Goal: Task Accomplishment & Management: Manage account settings

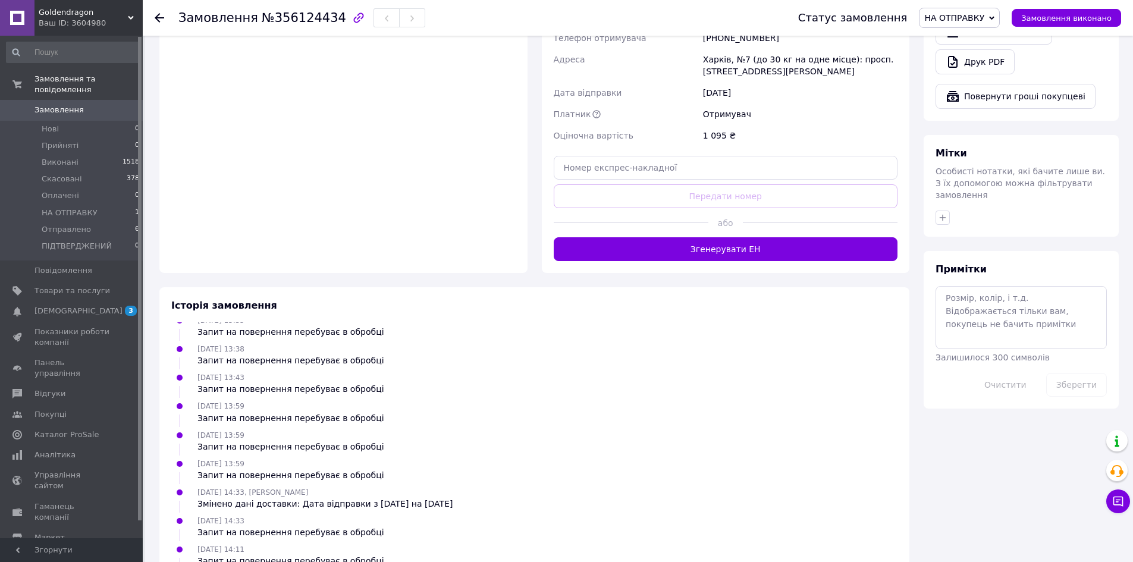
scroll to position [648, 0]
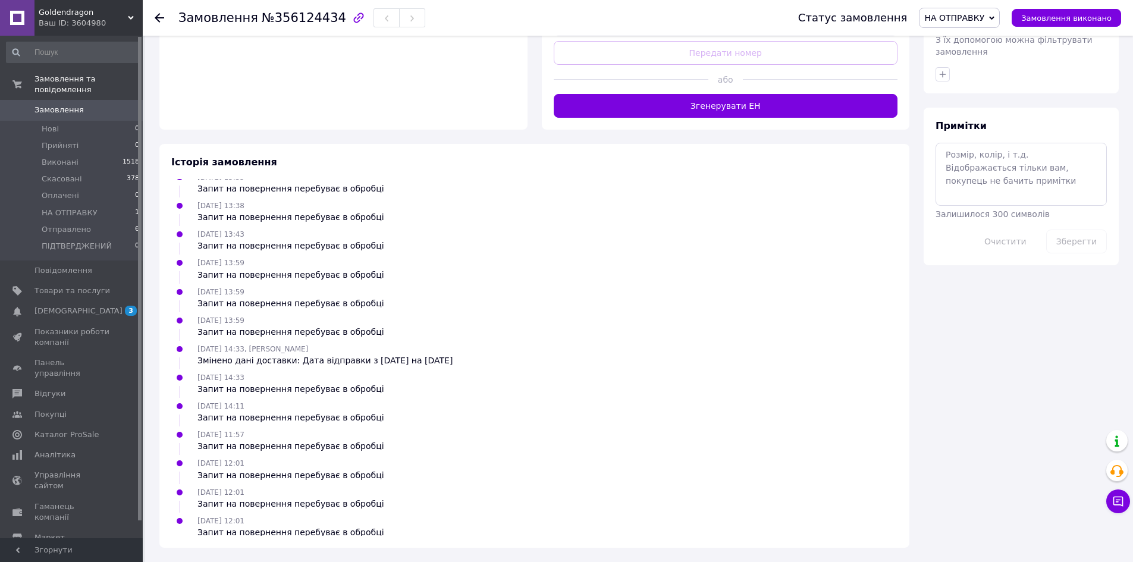
click at [55, 105] on span "Замовлення" at bounding box center [58, 110] width 49 height 11
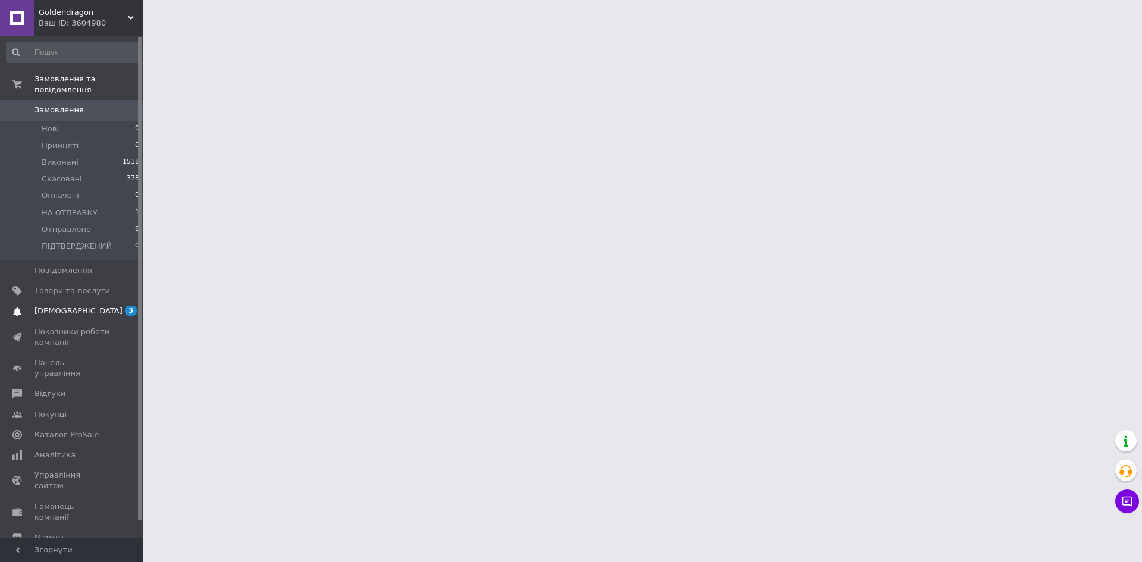
click at [62, 301] on link "[DEMOGRAPHIC_DATA] 3 0" at bounding box center [73, 311] width 146 height 20
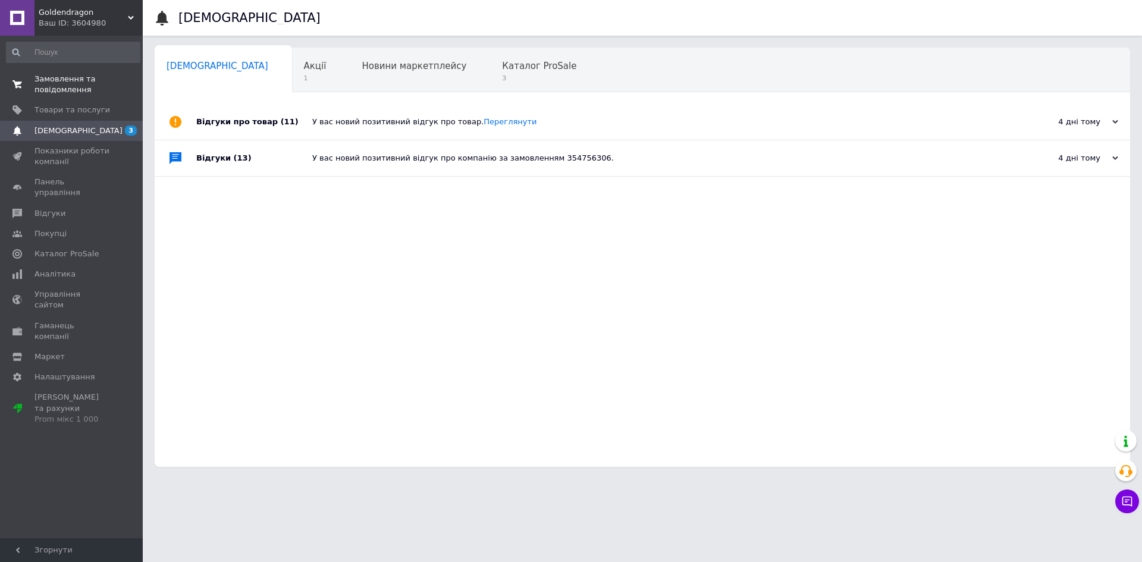
click at [53, 76] on span "Замовлення та повідомлення" at bounding box center [72, 84] width 76 height 21
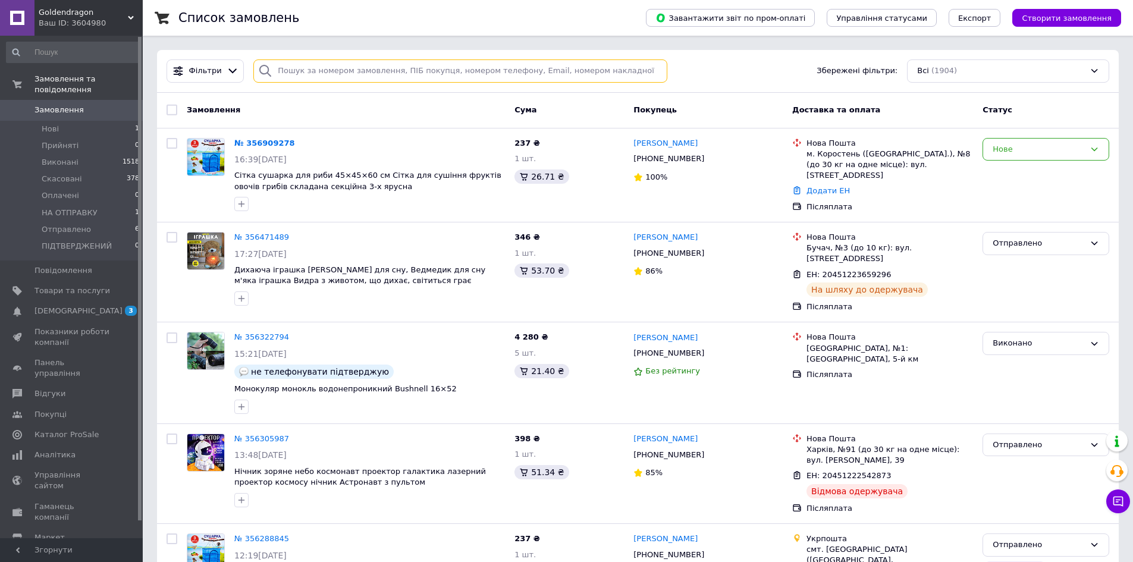
click at [293, 73] on input "search" at bounding box center [460, 70] width 414 height 23
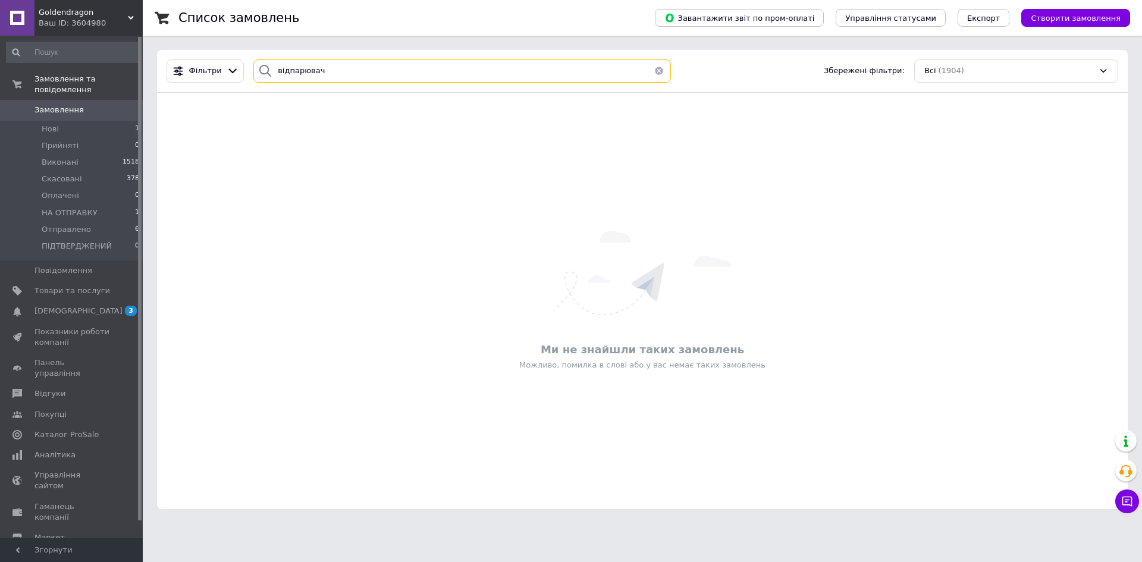
type input "відпарювач"
click at [57, 286] on span "Товари та послуги" at bounding box center [72, 291] width 76 height 11
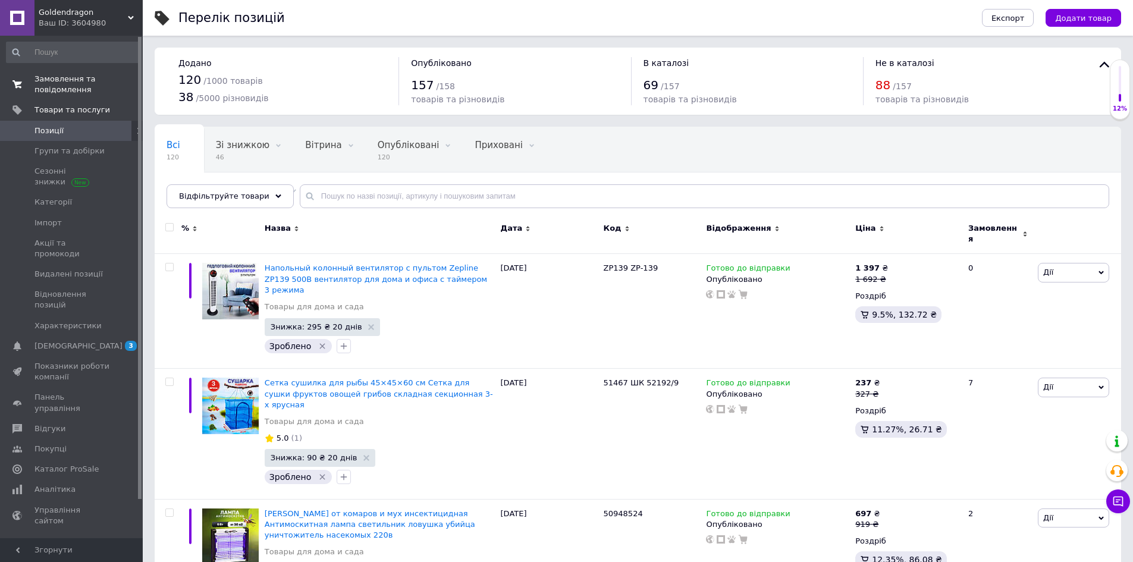
click at [52, 81] on span "Замовлення та повідомлення" at bounding box center [72, 84] width 76 height 21
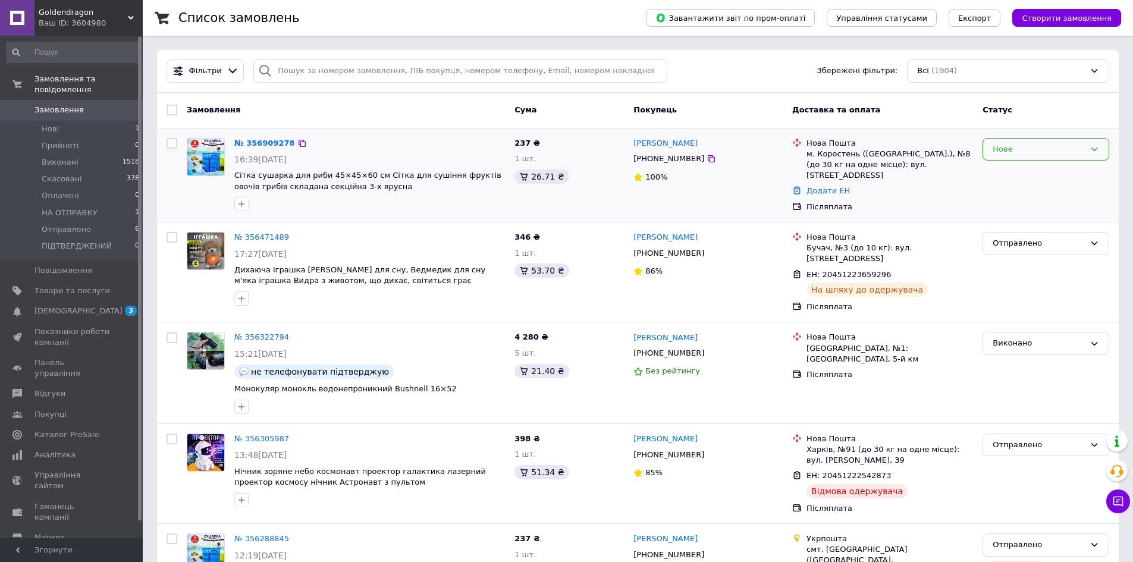
click at [1097, 148] on icon at bounding box center [1094, 150] width 7 height 4
click at [1006, 172] on li "Прийнято" at bounding box center [1046, 174] width 126 height 22
click at [383, 140] on div "№ 356909278" at bounding box center [369, 144] width 273 height 14
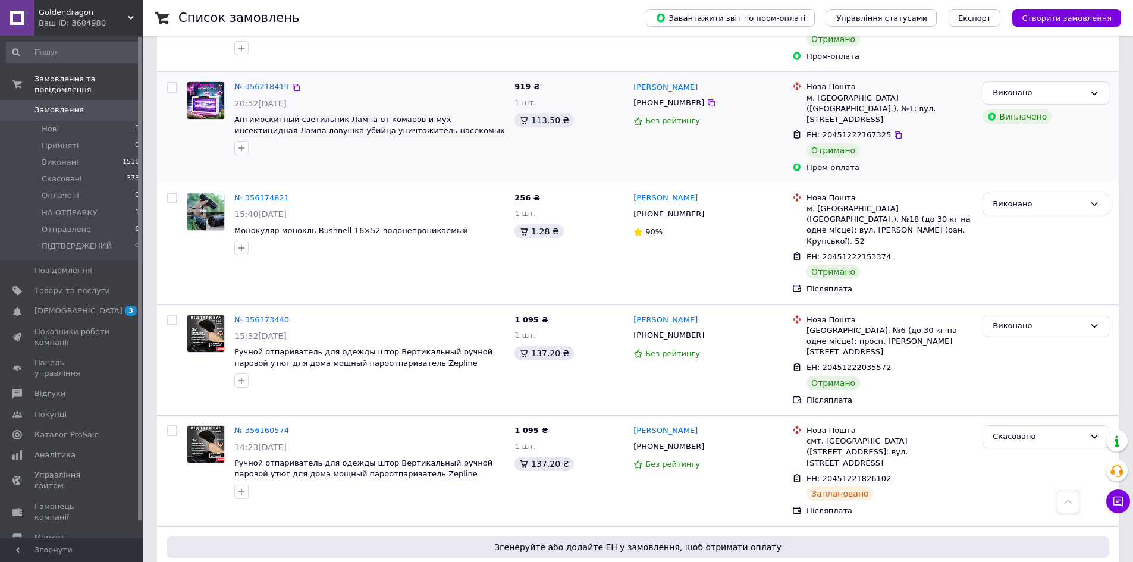
scroll to position [892, 0]
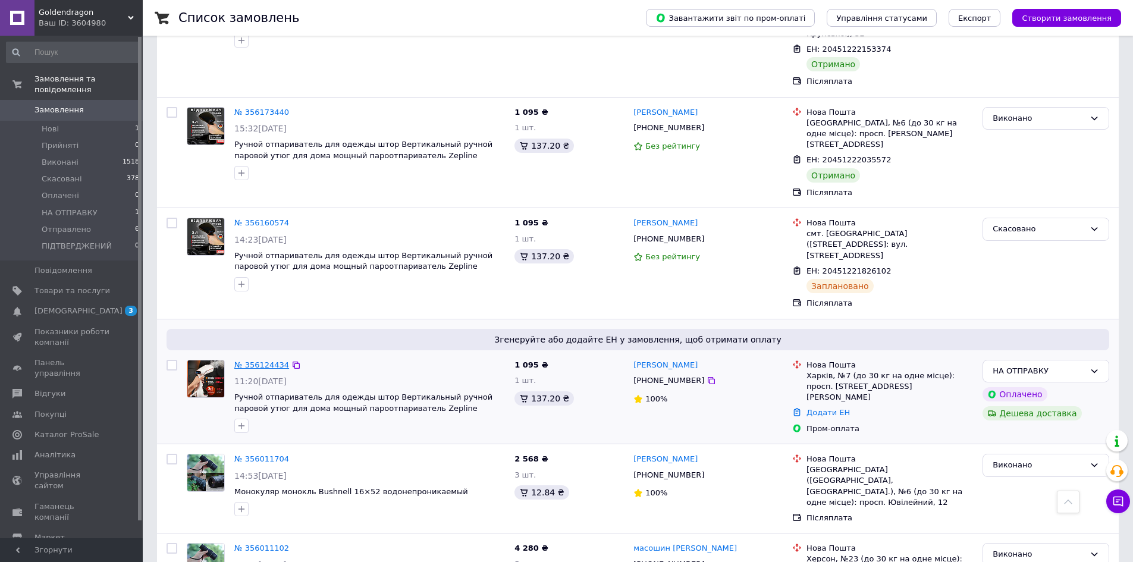
click at [249, 360] on link "№ 356124434" at bounding box center [261, 364] width 55 height 9
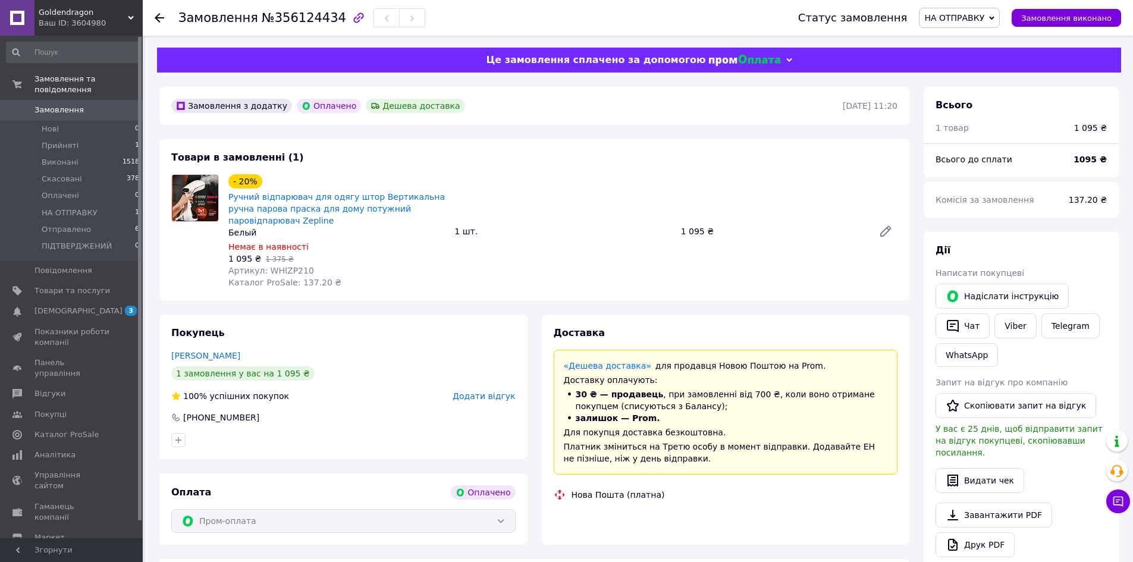
scroll to position [445, 0]
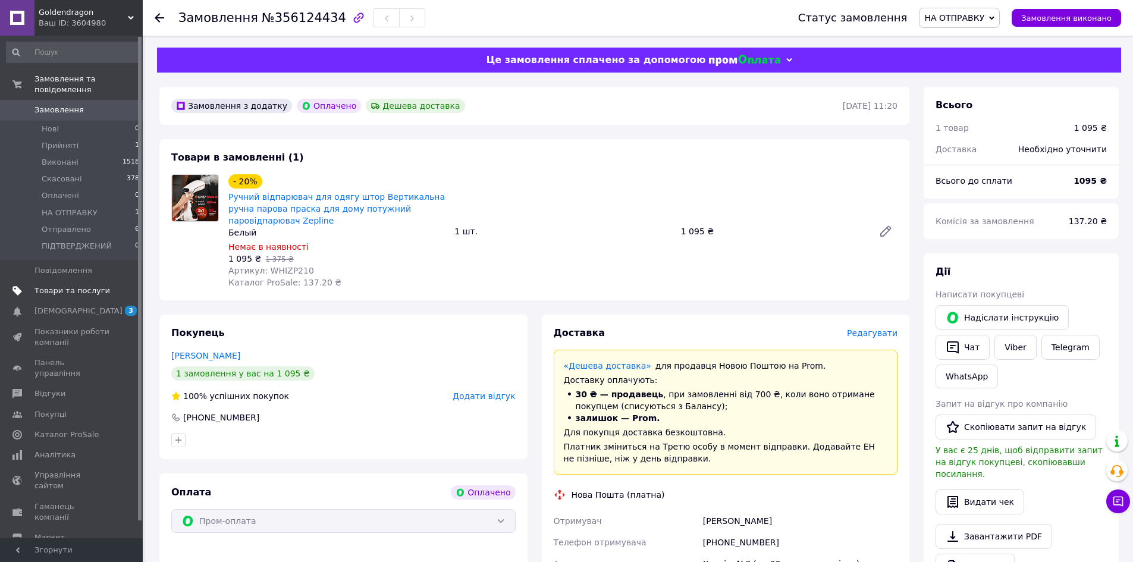
click at [73, 286] on span "Товари та послуги" at bounding box center [72, 291] width 76 height 11
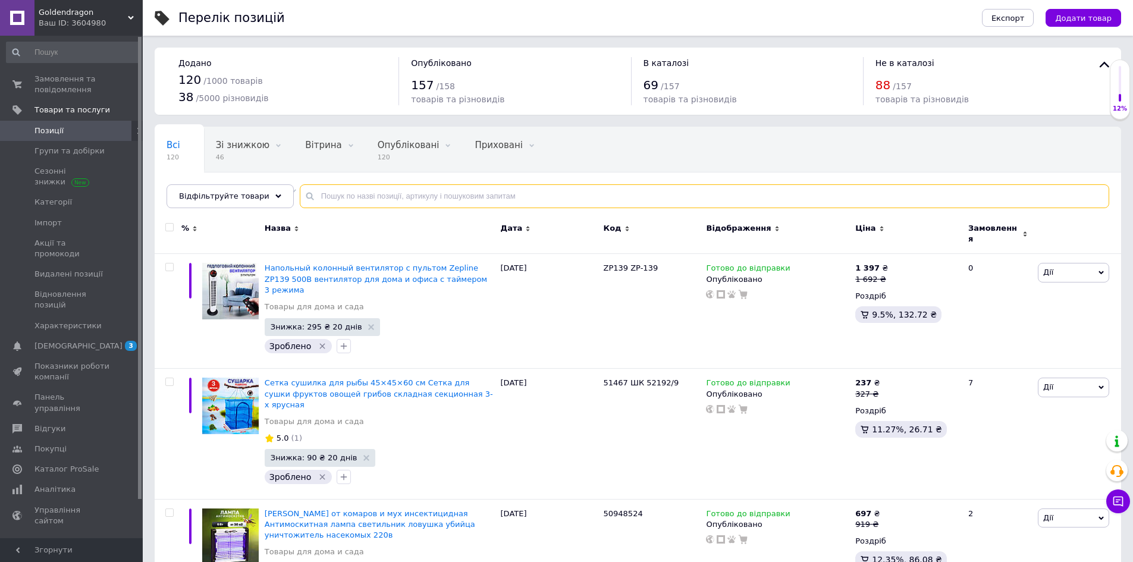
click at [406, 195] on input "text" at bounding box center [705, 196] width 810 height 24
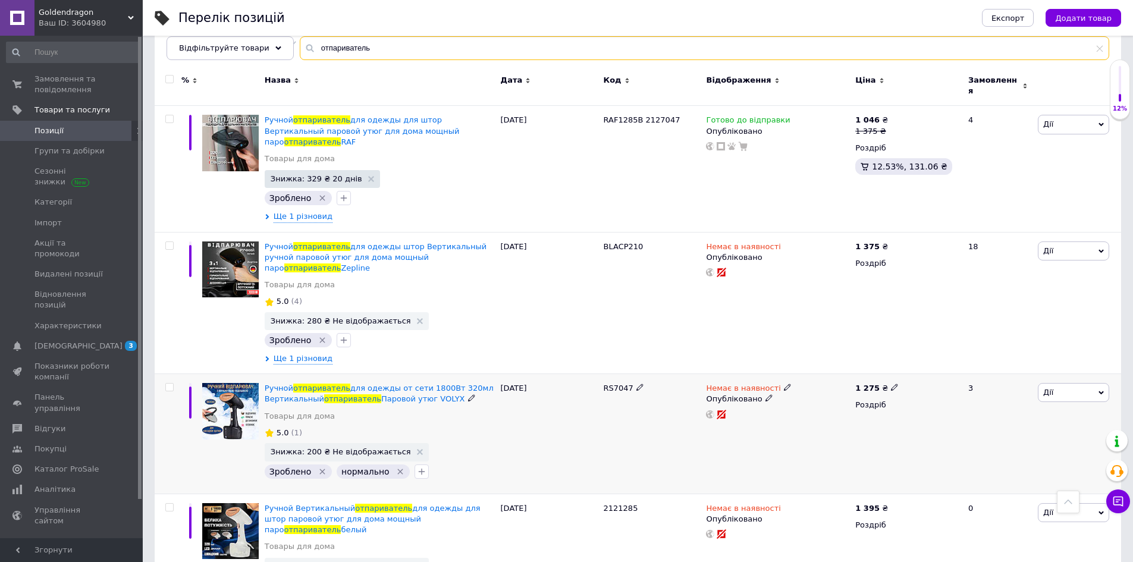
scroll to position [108, 0]
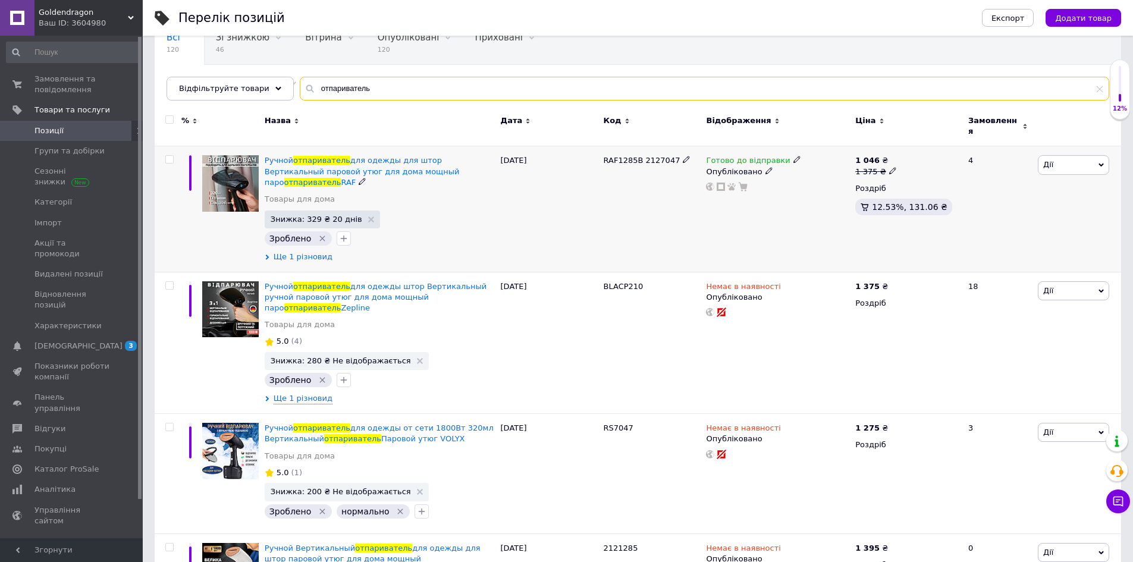
type input "отпариватель"
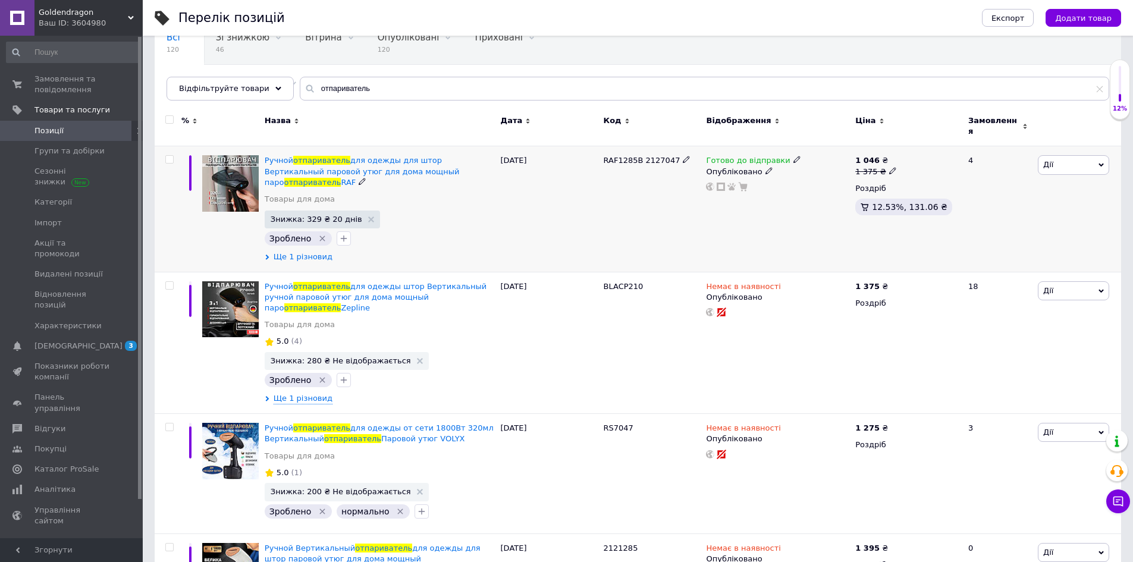
click at [296, 252] on span "Ще 1 різновид" at bounding box center [303, 257] width 59 height 11
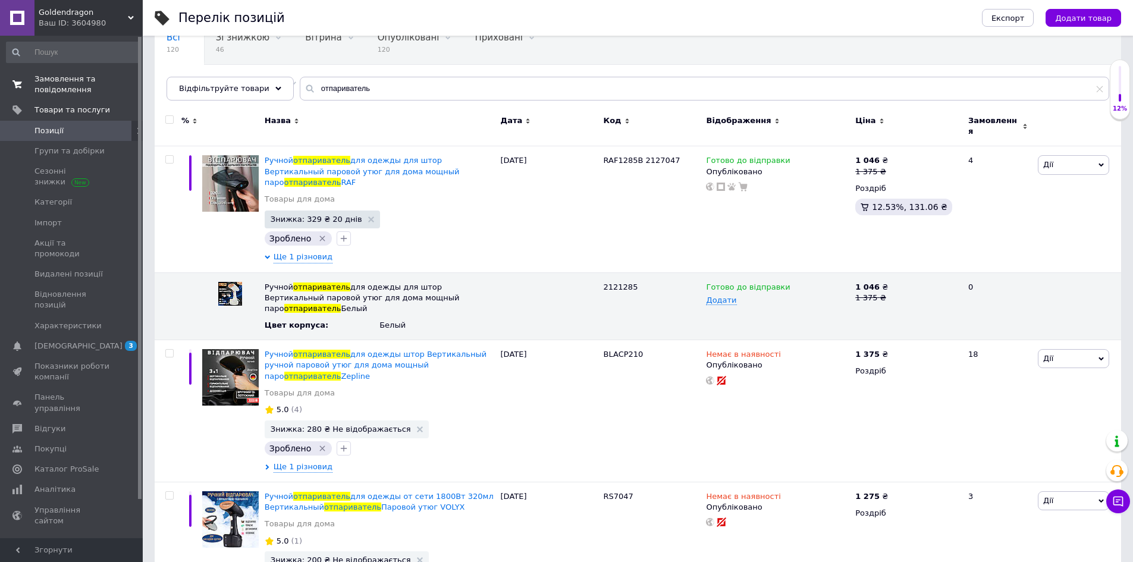
click at [46, 82] on span "Замовлення та повідомлення" at bounding box center [72, 84] width 76 height 21
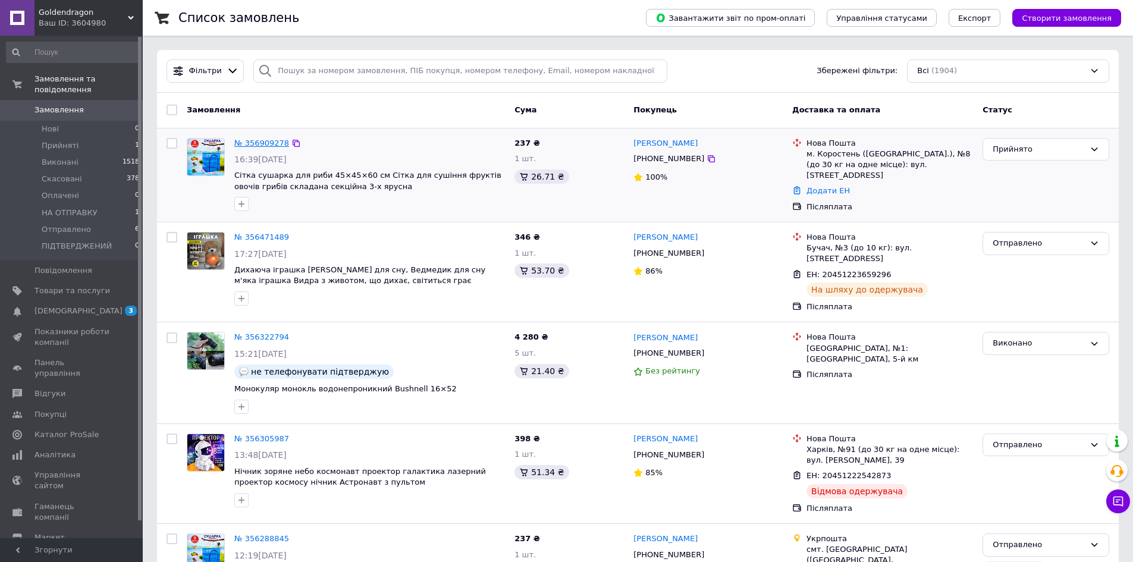
click at [256, 142] on link "№ 356909278" at bounding box center [261, 143] width 55 height 9
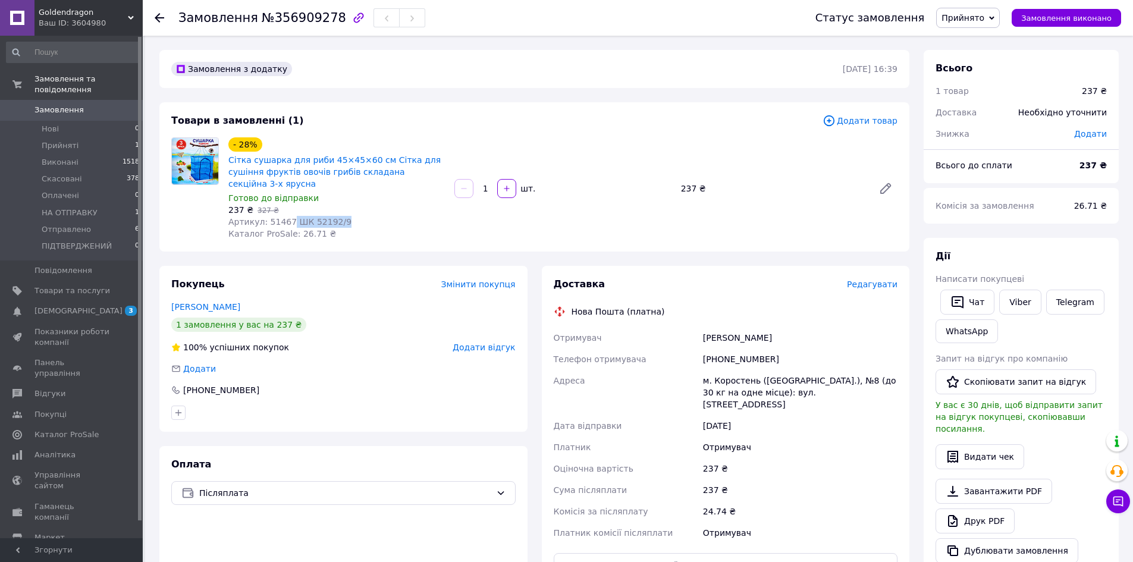
drag, startPoint x: 339, startPoint y: 208, endPoint x: 285, endPoint y: 208, distance: 54.1
click at [285, 216] on div "Артикул: 51467 ШК 52192/9" at bounding box center [336, 222] width 217 height 12
click at [418, 216] on div "Артикул: 51467 ШК 52192/9" at bounding box center [336, 222] width 217 height 12
click at [286, 217] on span "Артикул: 51467 ШК 52192/9" at bounding box center [289, 222] width 123 height 10
drag, startPoint x: 283, startPoint y: 207, endPoint x: 263, endPoint y: 211, distance: 20.5
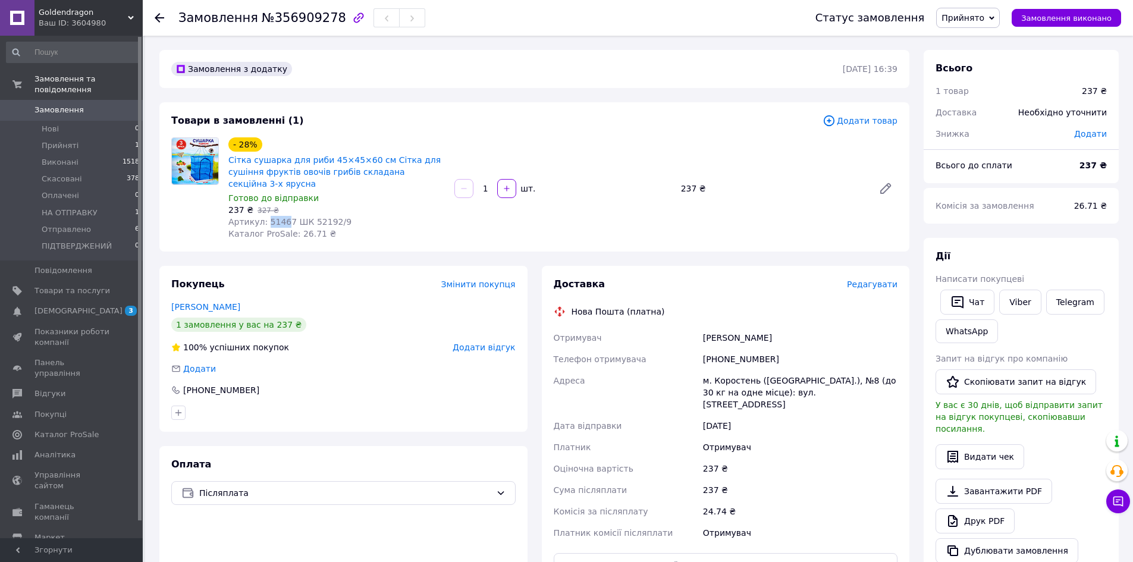
click at [263, 217] on span "Артикул: 51467 ШК 52192/9" at bounding box center [289, 222] width 123 height 10
drag, startPoint x: 284, startPoint y: 207, endPoint x: 265, endPoint y: 209, distance: 19.7
click at [265, 217] on span "Артикул: 51467 ШК 52192/9" at bounding box center [289, 222] width 123 height 10
copy span "51467"
drag, startPoint x: 338, startPoint y: 211, endPoint x: 305, endPoint y: 209, distance: 33.4
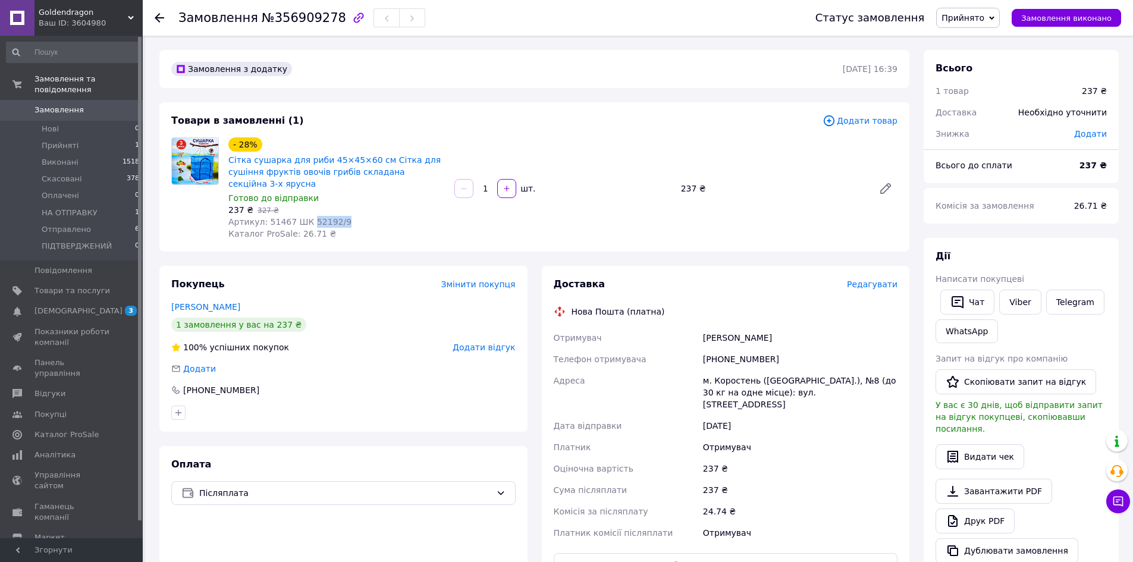
click at [305, 216] on div "Артикул: 51467 ШК 52192/9" at bounding box center [336, 222] width 217 height 12
copy span "52192/9"
click at [281, 164] on link "Сітка сушарка для риби 45×45×60 см Сітка для сушіння фруктів овочів грибів скла…" at bounding box center [334, 171] width 212 height 33
click at [1018, 303] on link "Viber" at bounding box center [1020, 302] width 42 height 25
click at [1017, 302] on link "Viber" at bounding box center [1020, 302] width 42 height 25
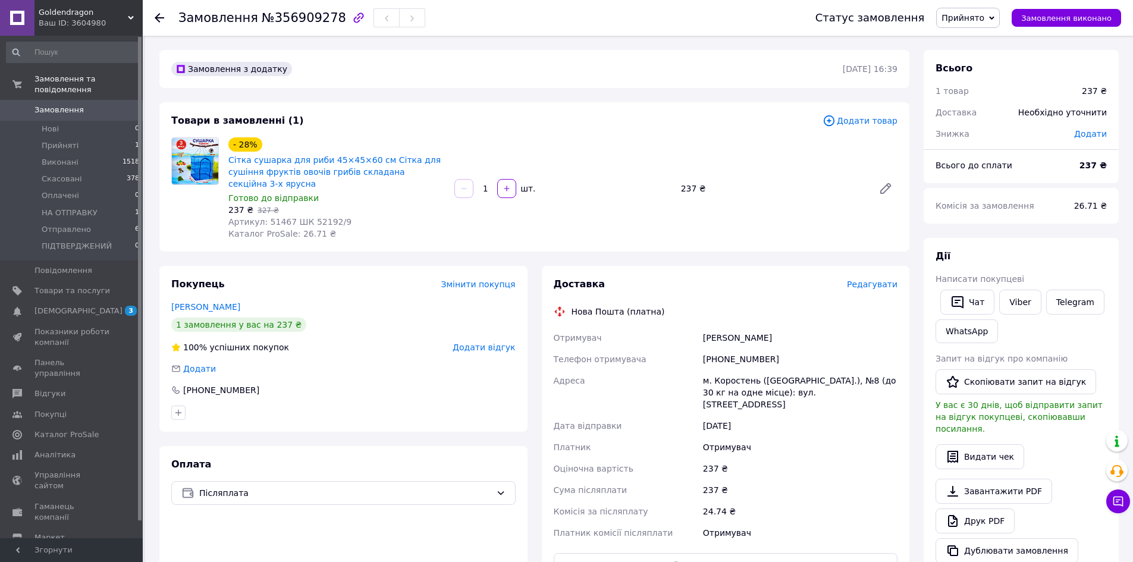
click at [181, 207] on div at bounding box center [195, 188] width 57 height 102
drag, startPoint x: 226, startPoint y: 159, endPoint x: 318, endPoint y: 161, distance: 92.2
click at [318, 161] on div "- 28% Сітка сушарка для риби 45×45×60 см Сітка для сушіння фруктів овочів грибі…" at bounding box center [337, 188] width 226 height 107
copy link "Сітка сушарка для риби"
click at [370, 318] on div "1 замовлення у вас на 237 ₴" at bounding box center [343, 325] width 344 height 14
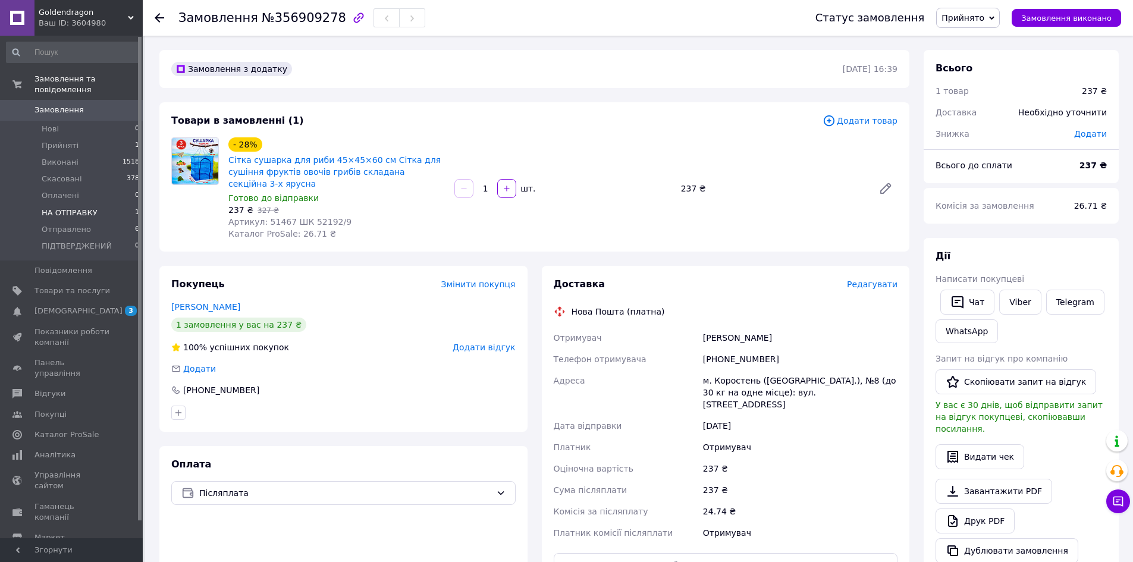
click at [65, 208] on span "НА ОТПРАВКУ" at bounding box center [70, 213] width 56 height 11
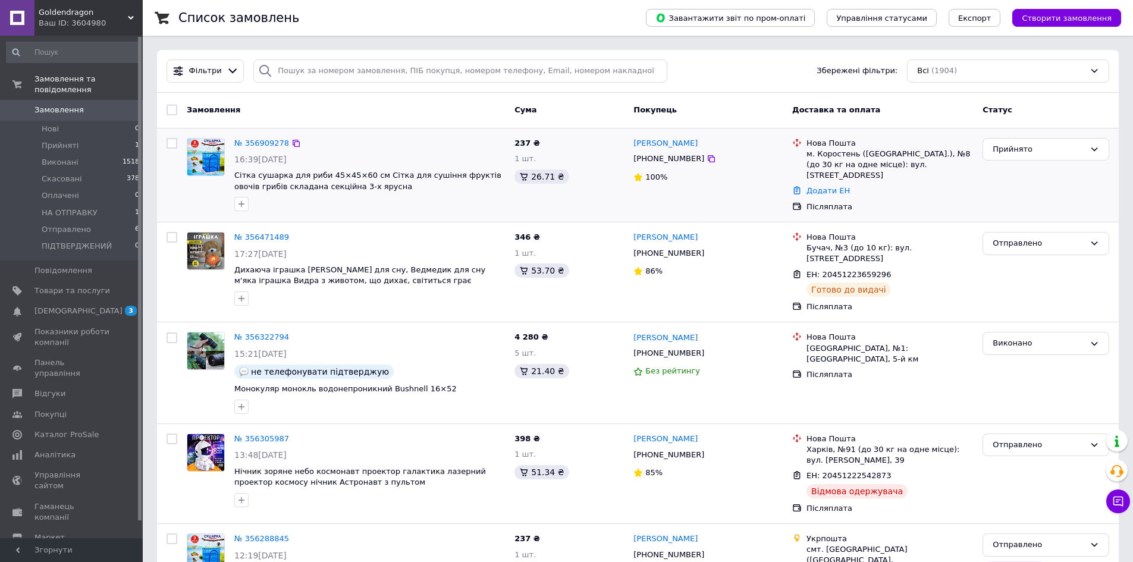
click at [183, 193] on div at bounding box center [206, 174] width 48 height 83
click at [258, 144] on link "№ 356909278" at bounding box center [261, 143] width 55 height 9
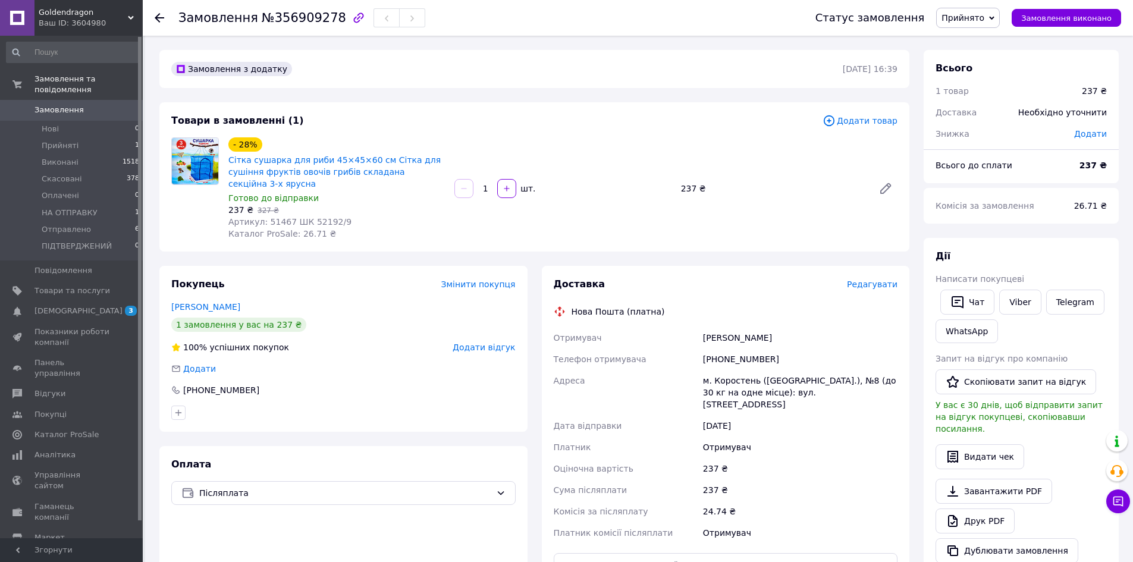
drag, startPoint x: 783, startPoint y: 325, endPoint x: 686, endPoint y: 325, distance: 97.0
click at [686, 327] on div "Отримувач [PERSON_NAME] отримувача [PHONE_NUMBER] Адреса [PERSON_NAME]. Коросте…" at bounding box center [725, 435] width 349 height 217
copy div "Отримувач [PERSON_NAME]"
drag, startPoint x: 766, startPoint y: 345, endPoint x: 682, endPoint y: 348, distance: 83.3
click at [682, 348] on div "Отримувач [PERSON_NAME] отримувача [PHONE_NUMBER] Адреса [PERSON_NAME]. Коросте…" at bounding box center [725, 435] width 349 height 217
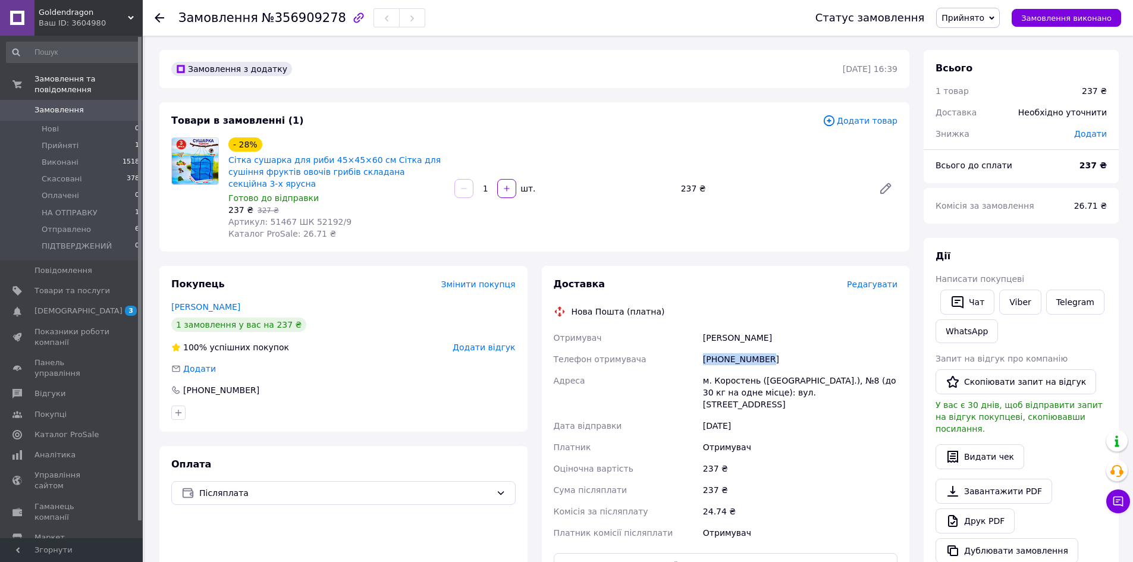
copy div "Телефон отримувача [PHONE_NUMBER]"
click at [730, 350] on div "[PHONE_NUMBER]" at bounding box center [800, 359] width 199 height 21
drag, startPoint x: 717, startPoint y: 345, endPoint x: 764, endPoint y: 345, distance: 47.6
click at [764, 349] on div "[PHONE_NUMBER]" at bounding box center [800, 359] width 199 height 21
copy div "0971231844"
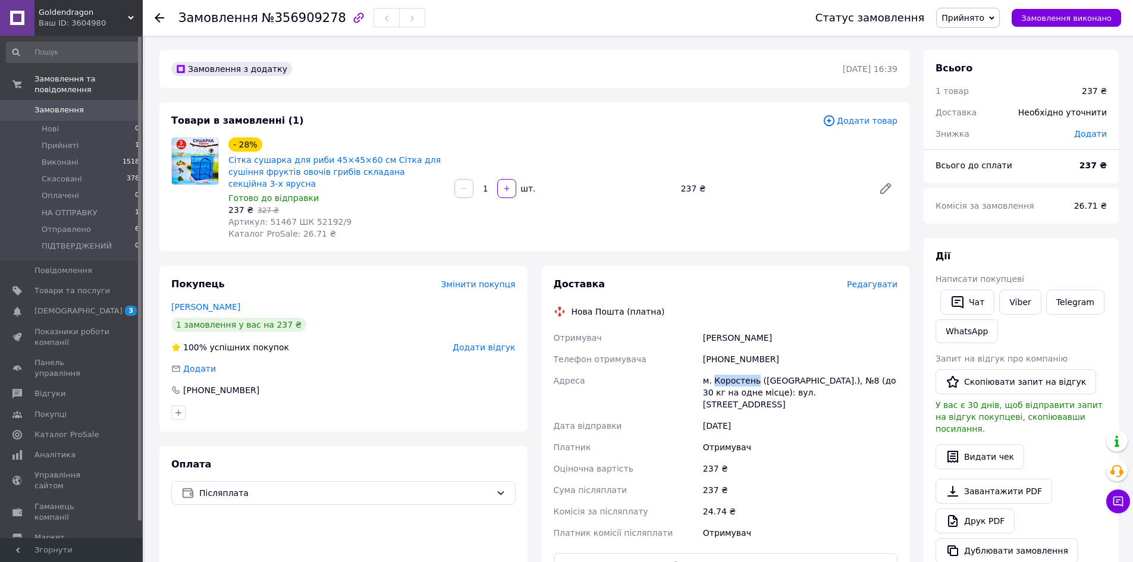
drag, startPoint x: 752, startPoint y: 370, endPoint x: 714, endPoint y: 369, distance: 38.7
click at [714, 370] on div "м. Коростень ([GEOGRAPHIC_DATA].), №8 (до 30 кг на одне місце): вул. [STREET_AD…" at bounding box center [800, 392] width 199 height 45
copy div "Коростень"
click at [794, 334] on div "[PERSON_NAME]" at bounding box center [800, 337] width 199 height 21
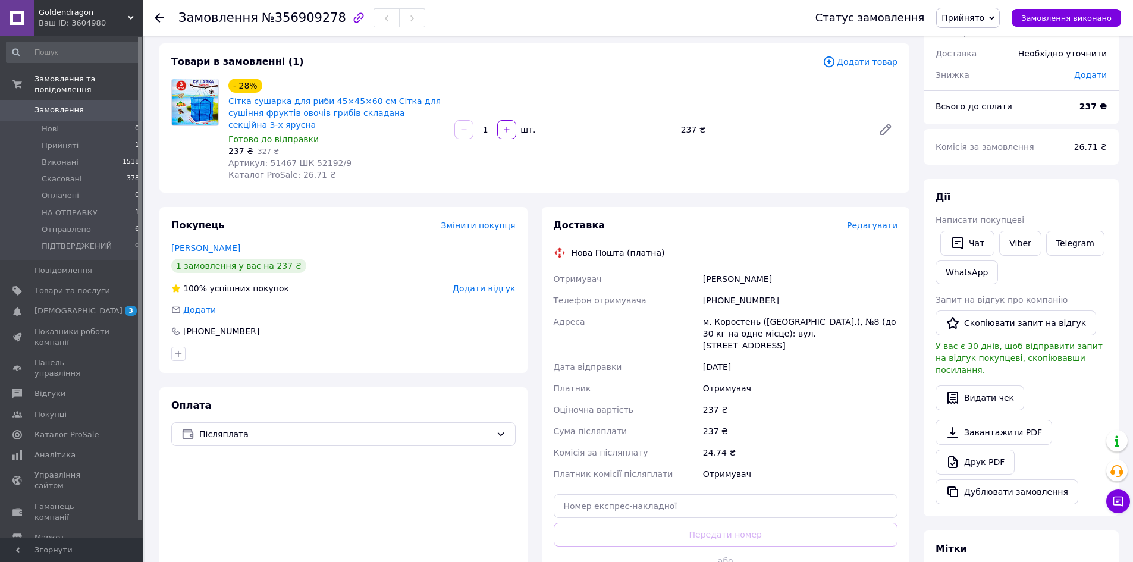
scroll to position [59, 0]
drag, startPoint x: 717, startPoint y: 385, endPoint x: 689, endPoint y: 385, distance: 28.0
click at [689, 385] on div "Отримувач [PERSON_NAME] отримувача [PHONE_NUMBER] Адреса [PERSON_NAME]. Коросте…" at bounding box center [725, 376] width 349 height 217
copy div "Оціночна вартість 237"
click at [998, 14] on span "Прийнято" at bounding box center [968, 18] width 64 height 20
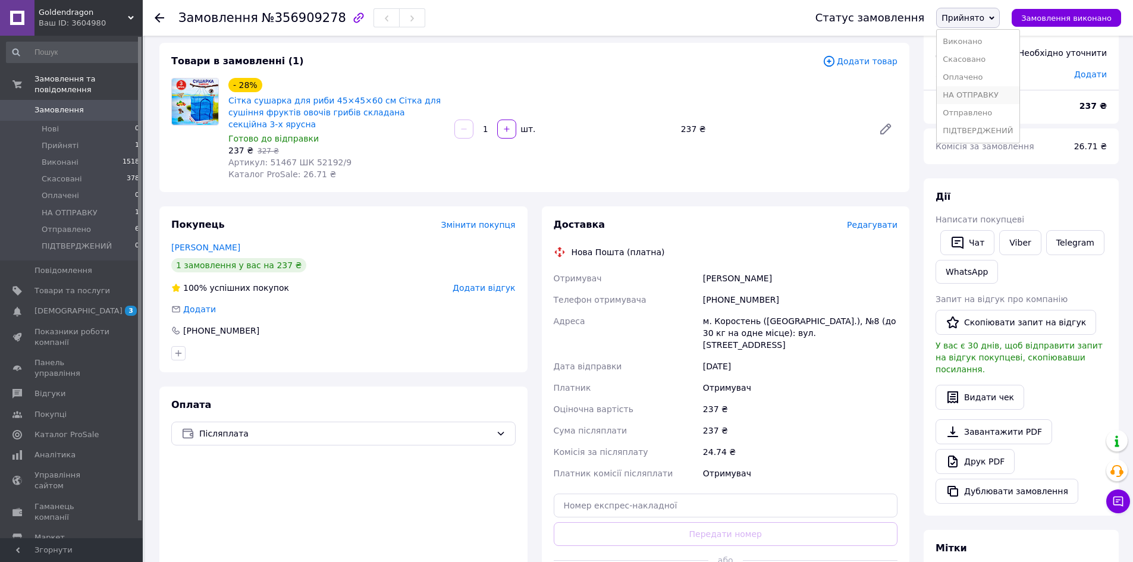
click at [974, 87] on li "НА ОТПРАВКУ" at bounding box center [978, 95] width 82 height 18
click at [58, 208] on span "НА ОТПРАВКУ" at bounding box center [70, 213] width 56 height 11
